Goal: Navigation & Orientation: Find specific page/section

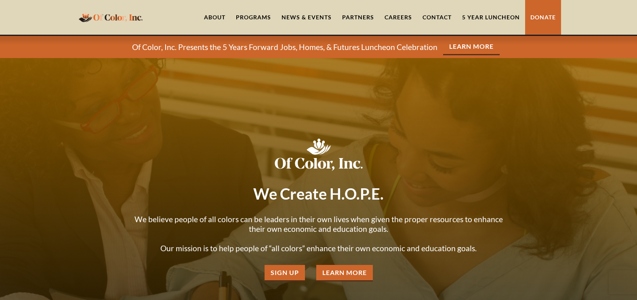
click at [400, 16] on link "Careers" at bounding box center [398, 17] width 38 height 35
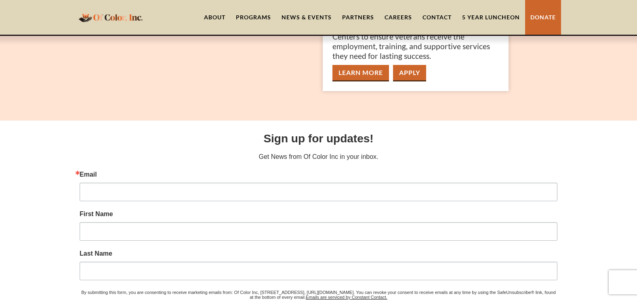
scroll to position [485, 0]
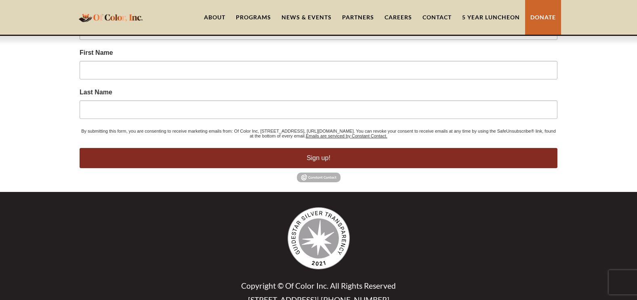
click at [211, 19] on link "About" at bounding box center [215, 17] width 32 height 35
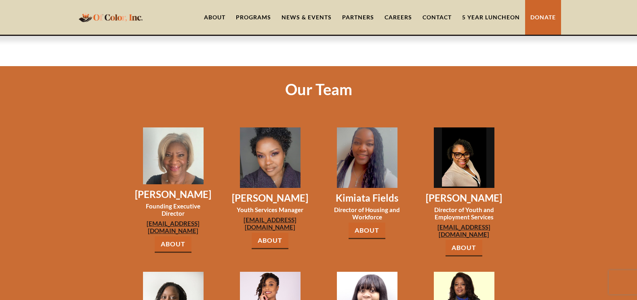
scroll to position [606, 0]
